Goal: Find specific page/section: Find specific page/section

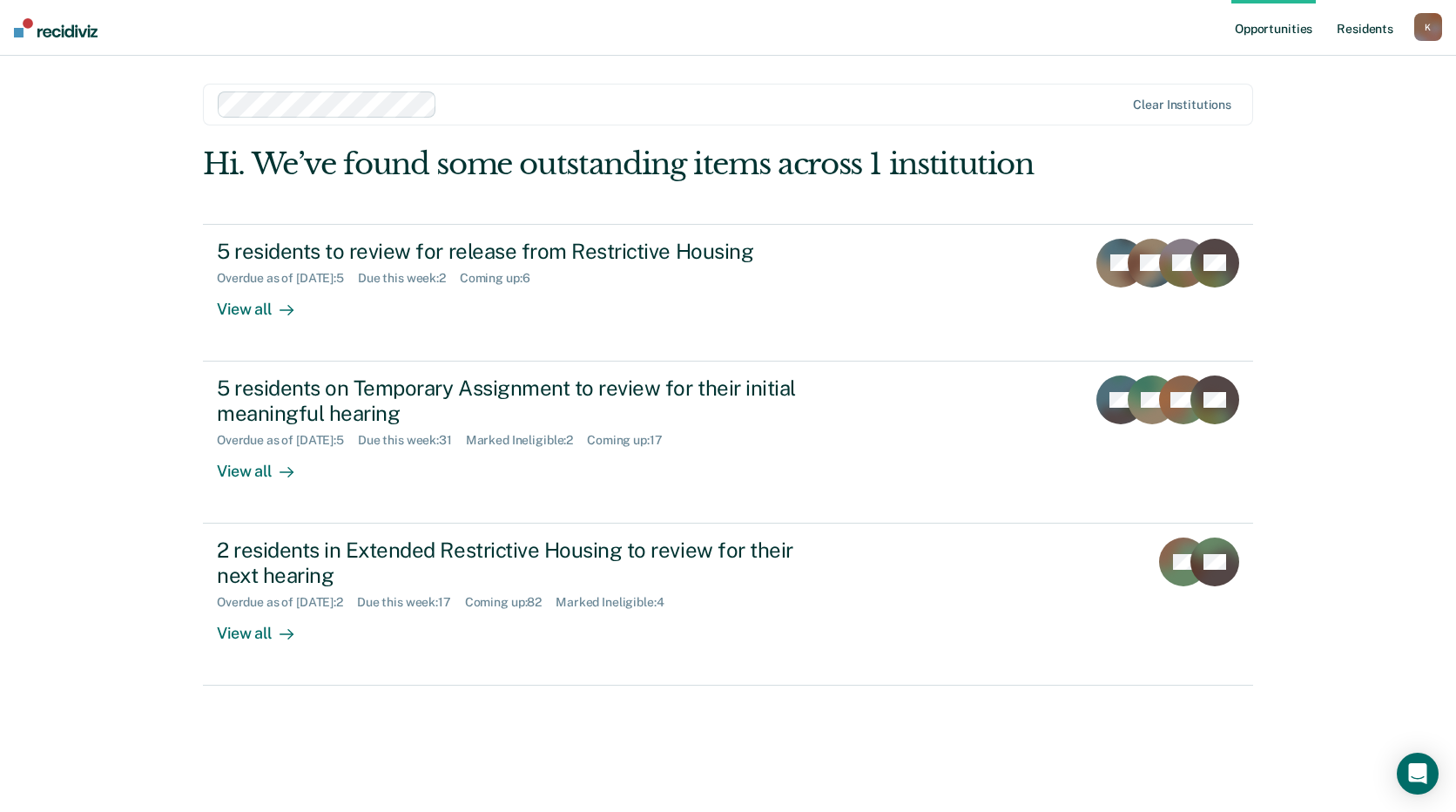
click at [1358, 30] on link "Resident s" at bounding box center [1365, 28] width 63 height 56
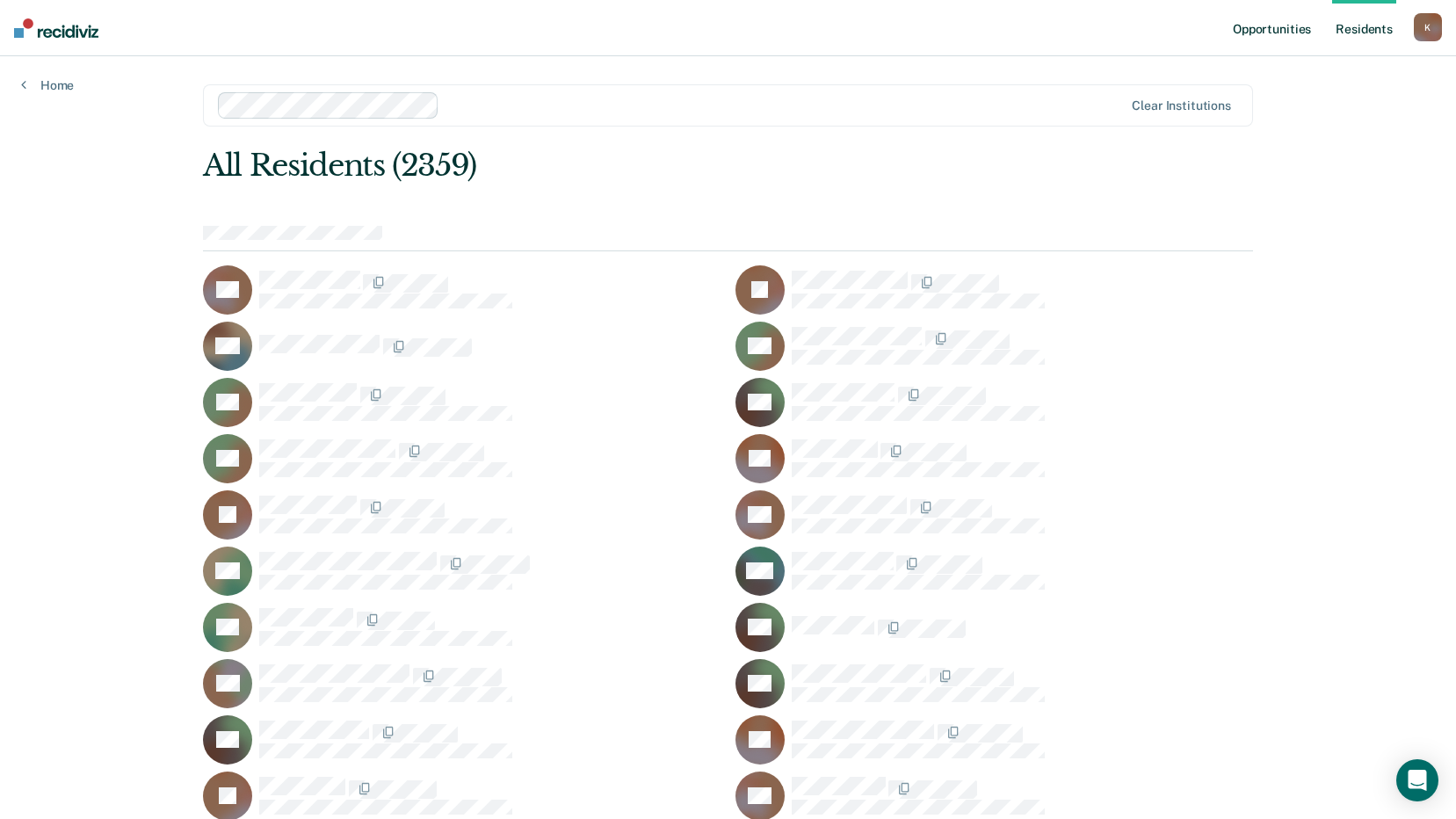
scroll to position [14994, 0]
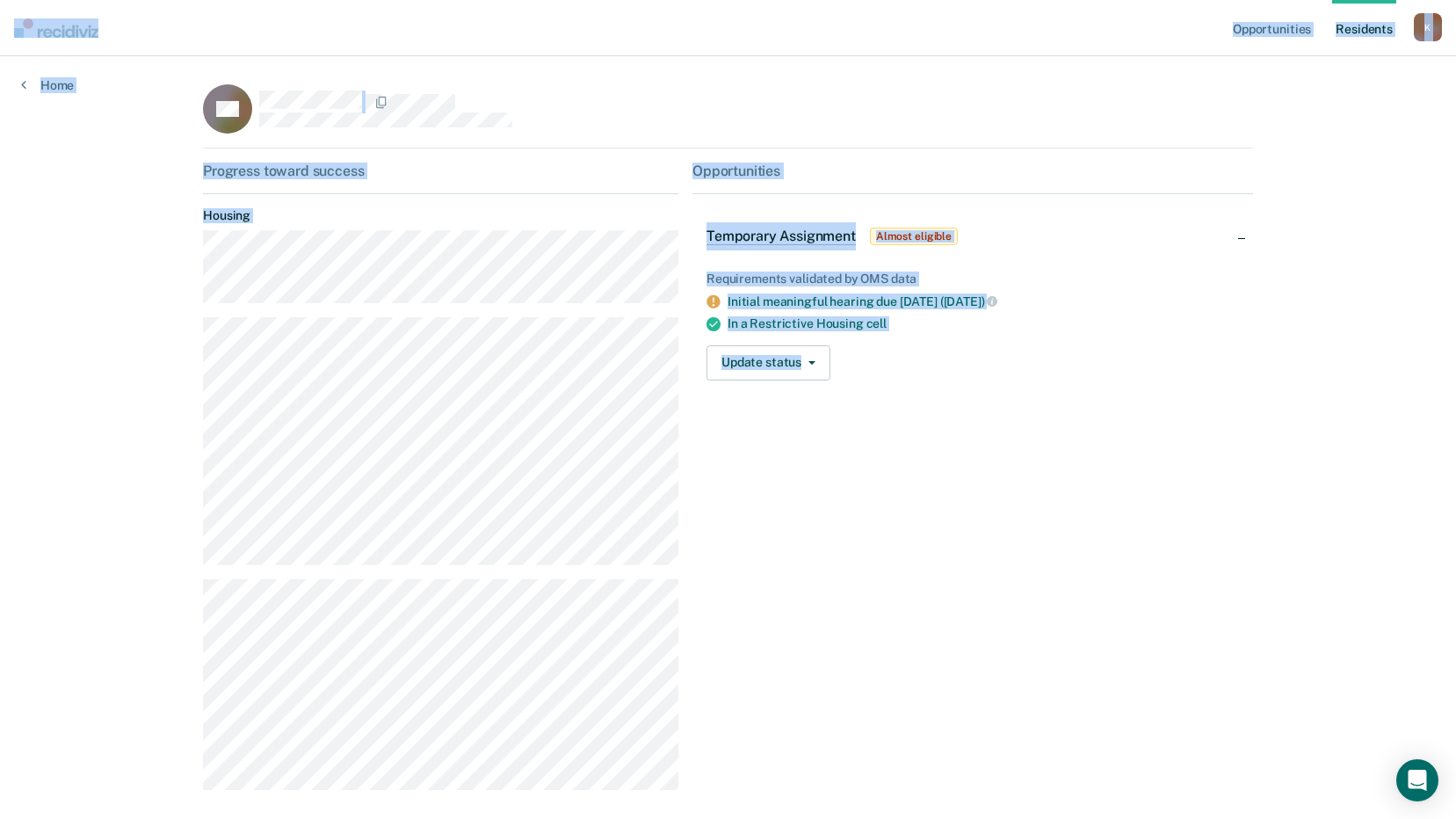
click at [828, 411] on div "Opportunities Temporary Assignment Almost eligible Requirements validated by OM…" at bounding box center [972, 483] width 560 height 641
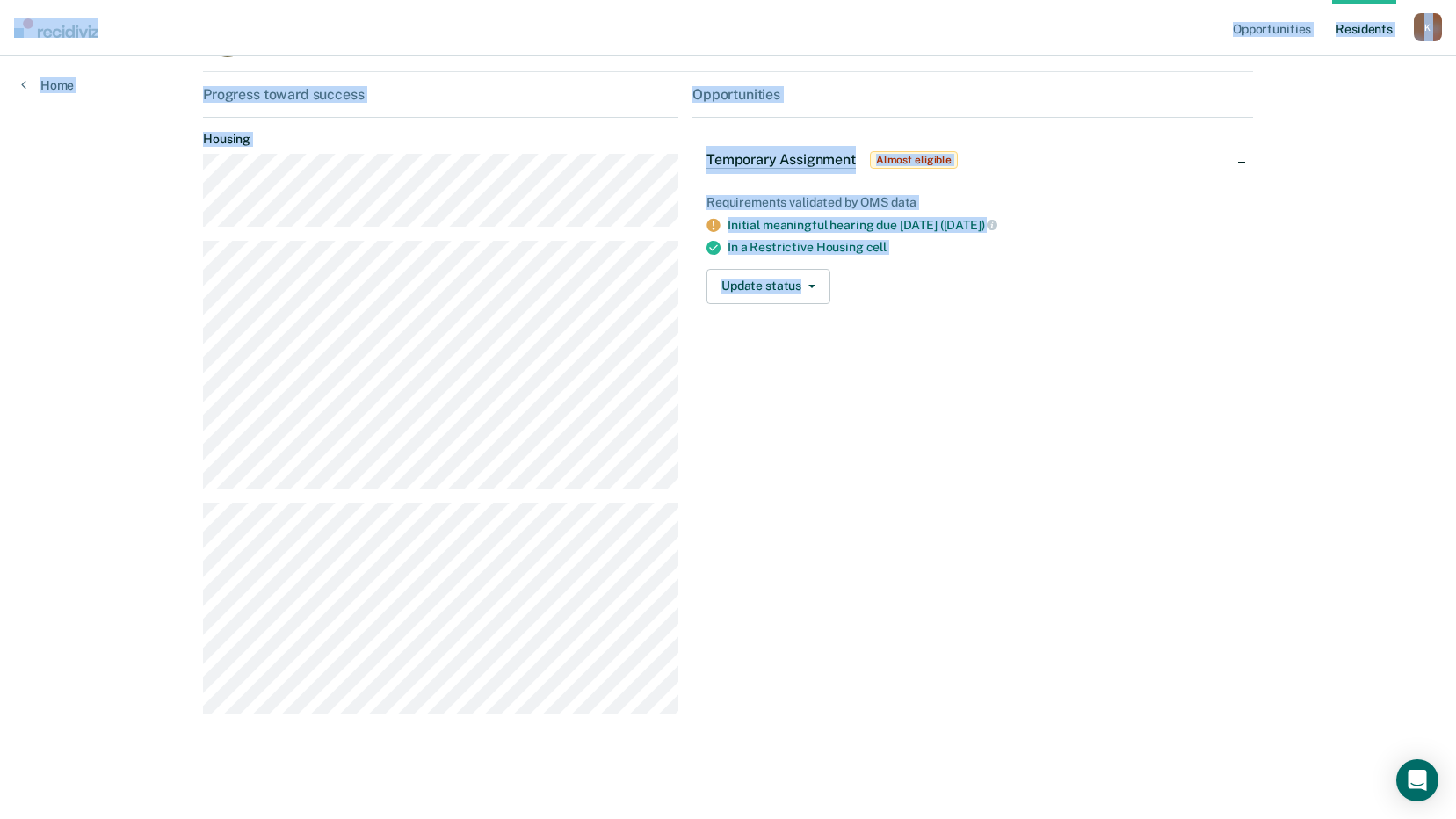
click at [763, 451] on div "Opportunities Temporary Assignment Almost eligible Requirements validated by OM…" at bounding box center [972, 407] width 560 height 641
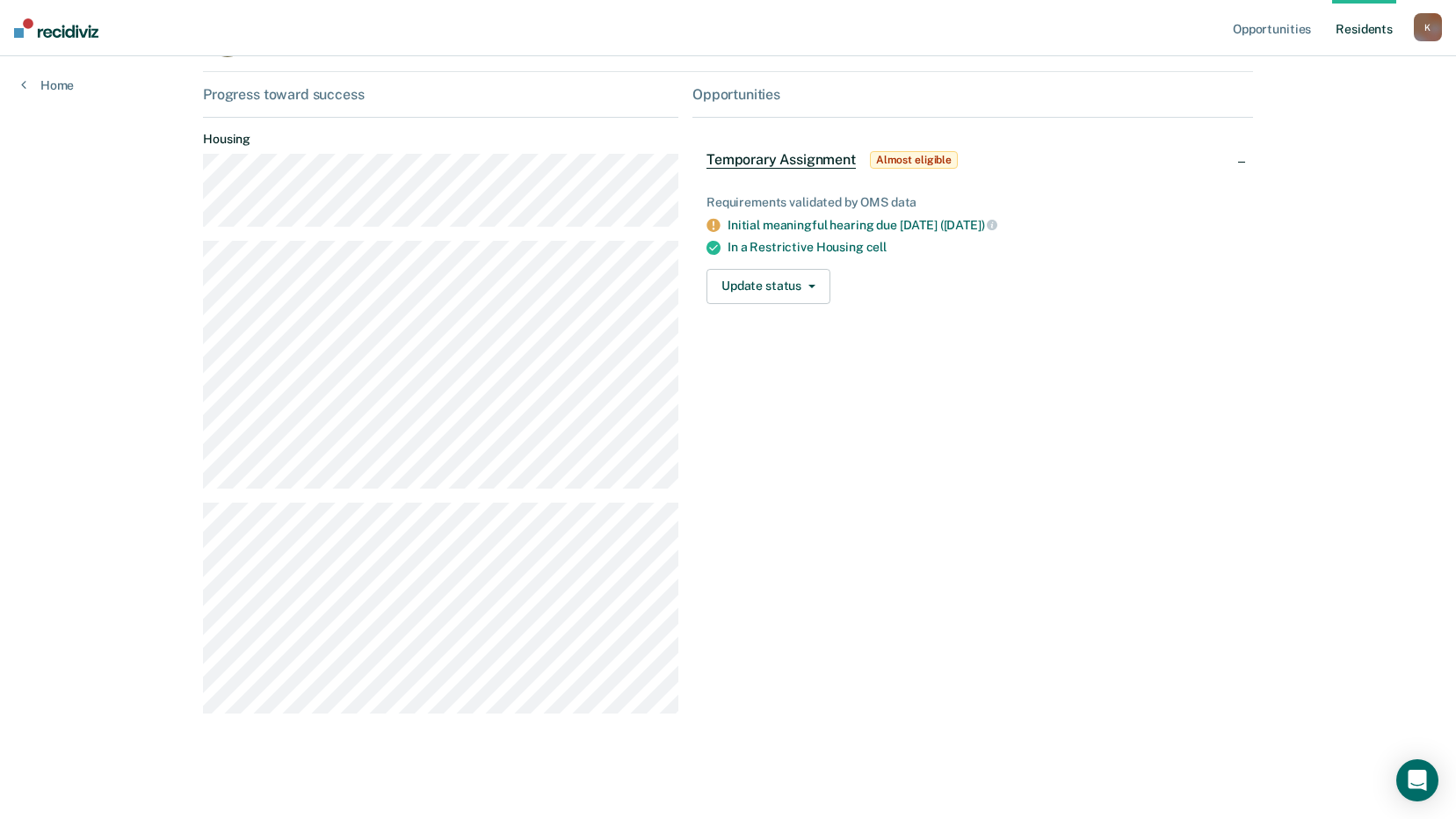
scroll to position [0, 0]
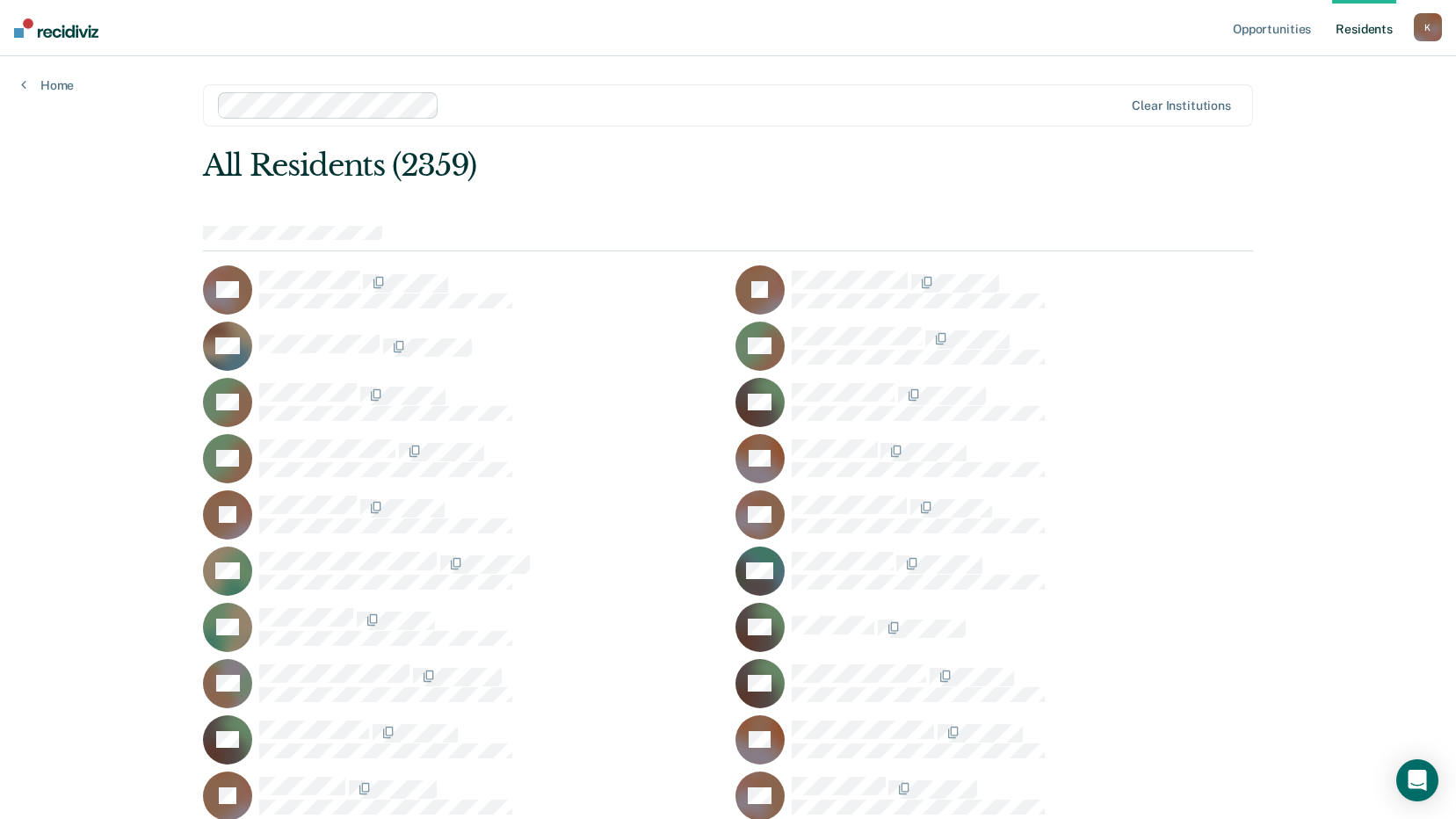
scroll to position [14994, 0]
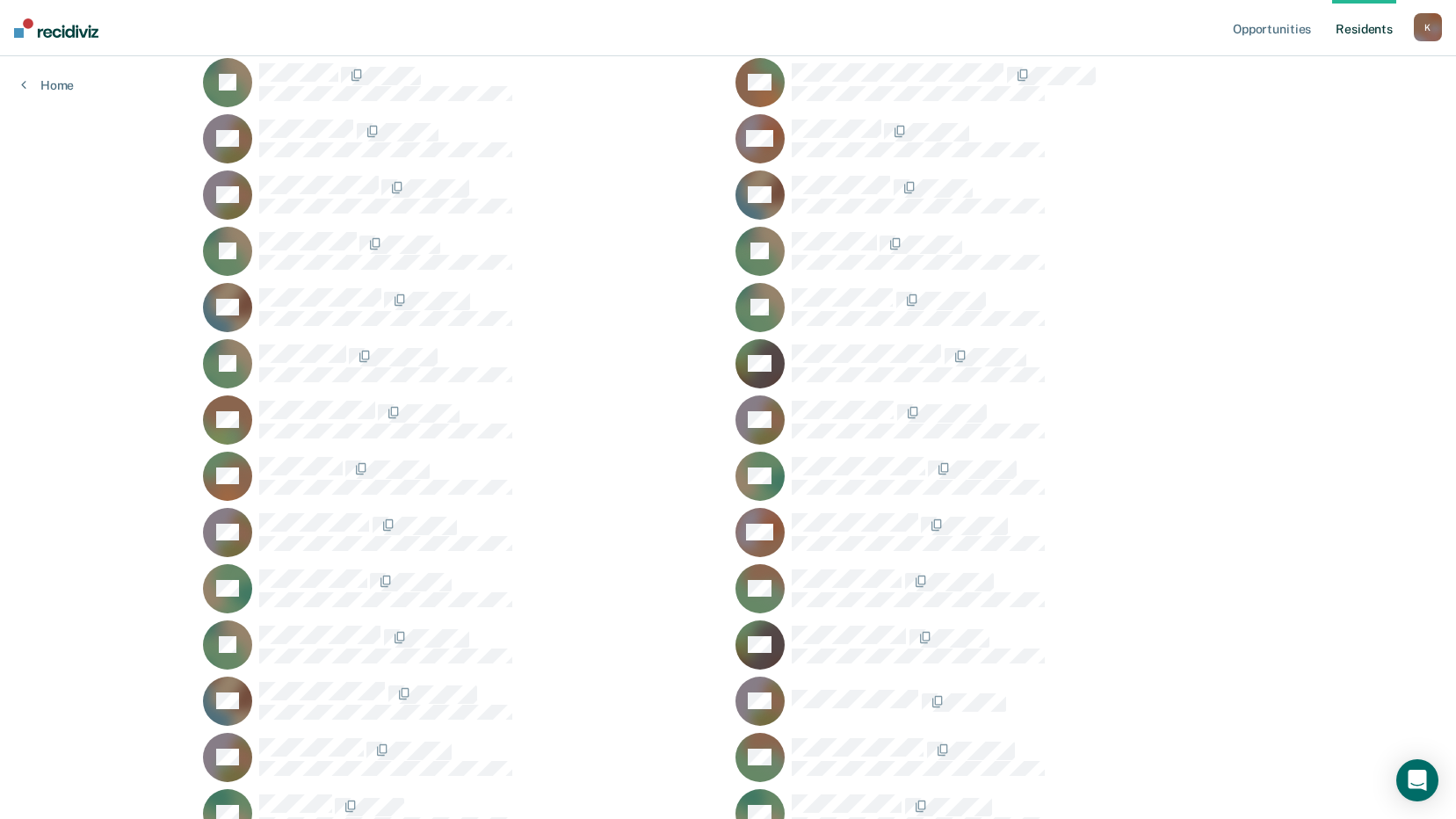
click at [1355, 24] on link "Resident s" at bounding box center [1364, 28] width 64 height 56
click at [1378, 29] on link "Resident s" at bounding box center [1364, 28] width 64 height 56
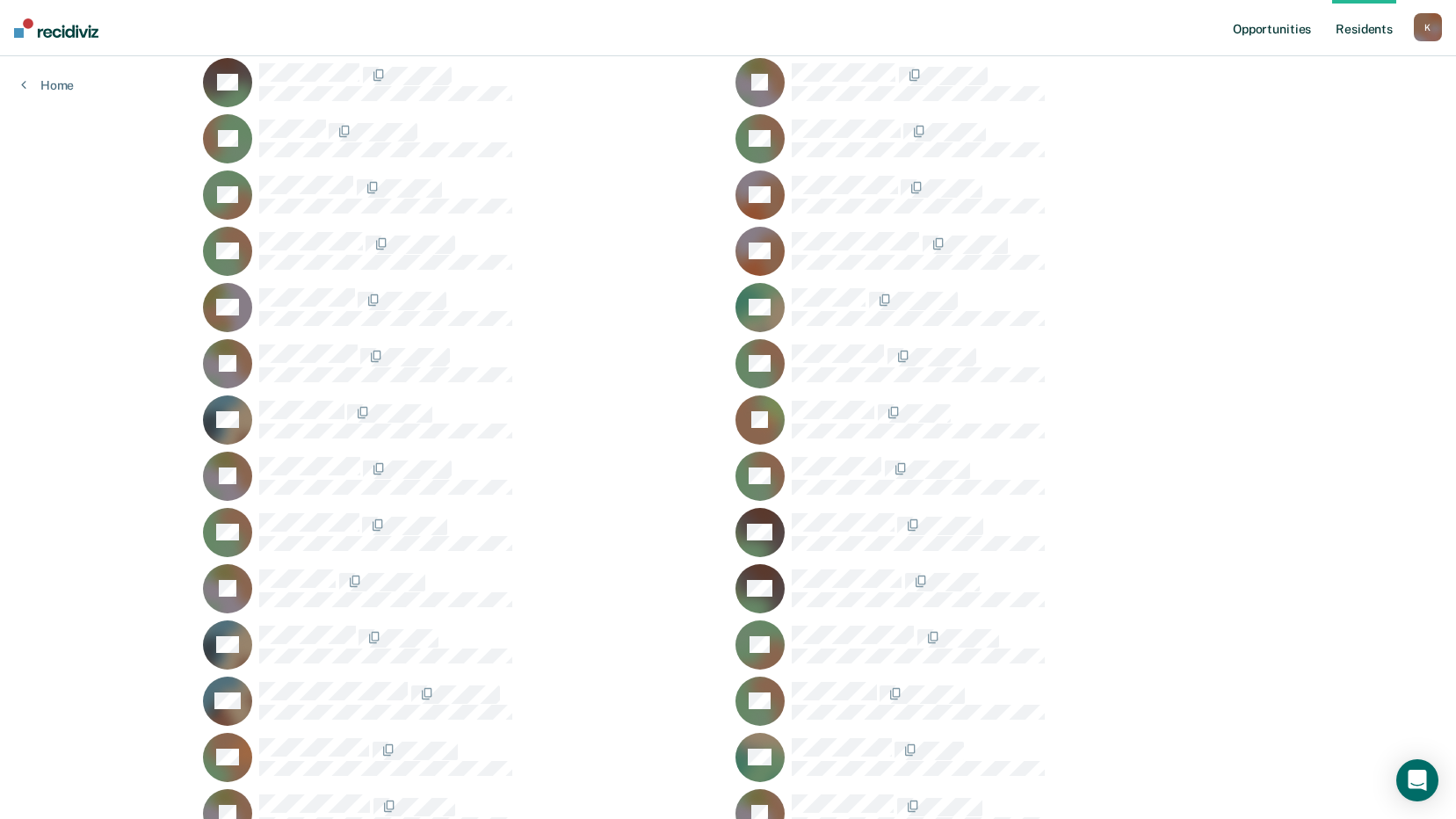
scroll to position [21291, 0]
